Goal: Navigation & Orientation: Go to known website

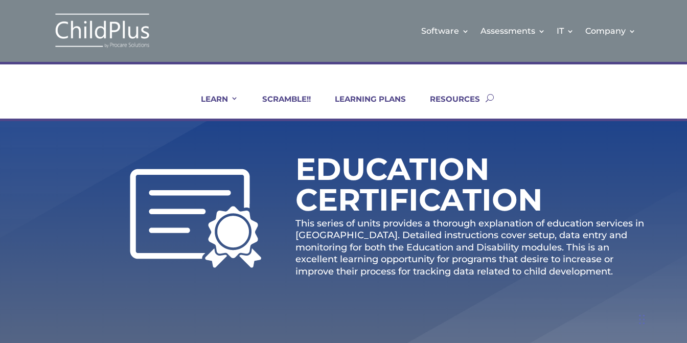
click at [86, 35] on img at bounding box center [102, 30] width 102 height 37
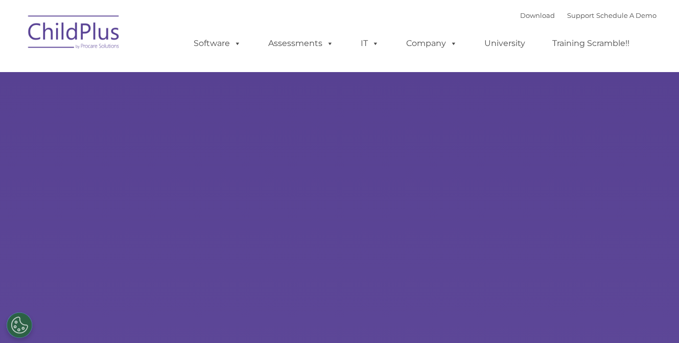
type input ""
select select "MEDIUM"
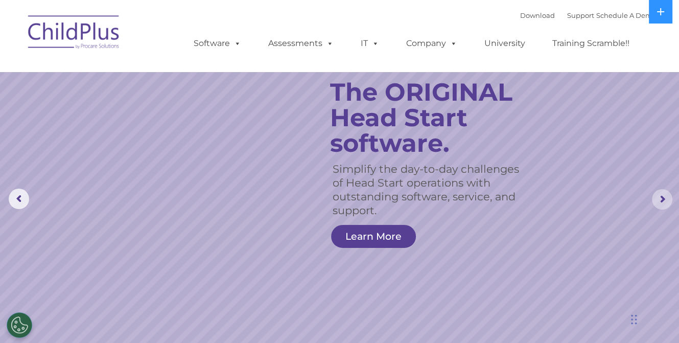
click at [660, 200] on rs-arrow at bounding box center [662, 199] width 20 height 20
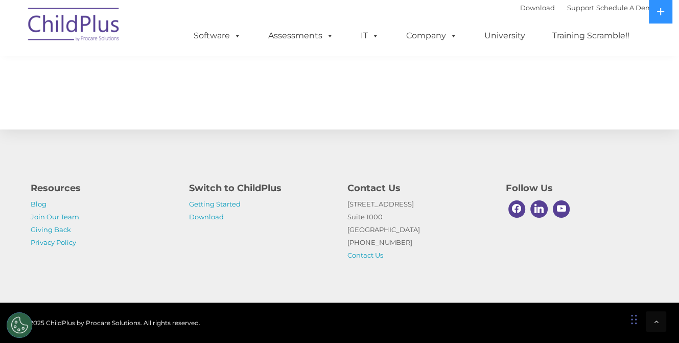
scroll to position [1181, 0]
click at [64, 217] on link "Join Our Team" at bounding box center [55, 217] width 49 height 8
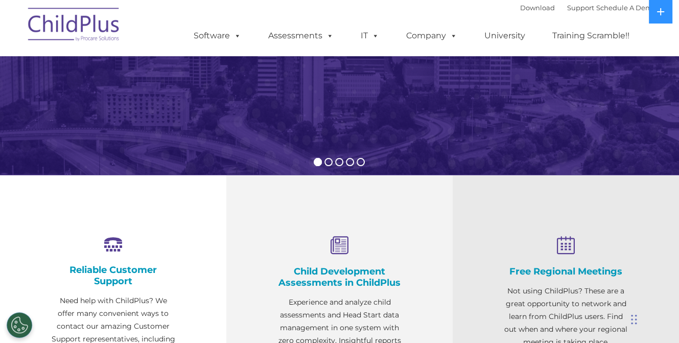
scroll to position [0, 0]
